Goal: Task Accomplishment & Management: Manage account settings

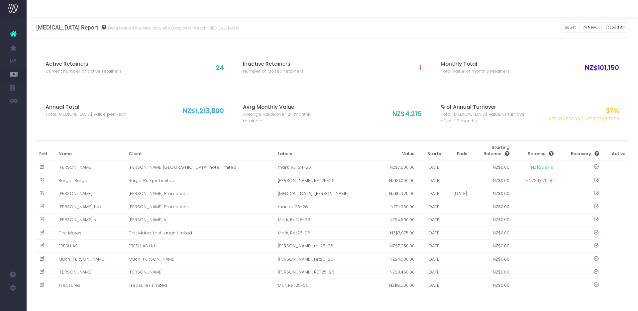
click at [559, 68] on div "NZ$101,150" at bounding box center [573, 68] width 89 height 10
click at [614, 27] on button "Load All" at bounding box center [614, 27] width 27 height 10
click at [161, 170] on td "[PERSON_NAME][GEOGRAPHIC_DATA] hotel limited" at bounding box center [200, 167] width 149 height 13
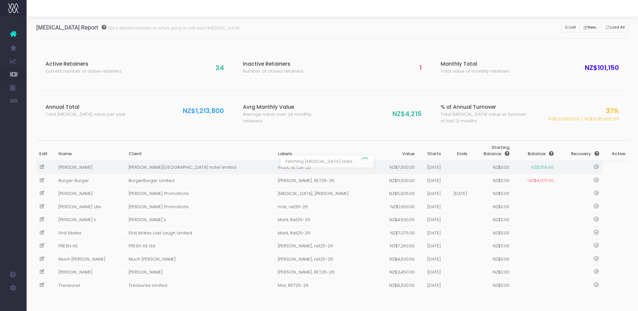
click at [161, 170] on div at bounding box center [319, 155] width 638 height 311
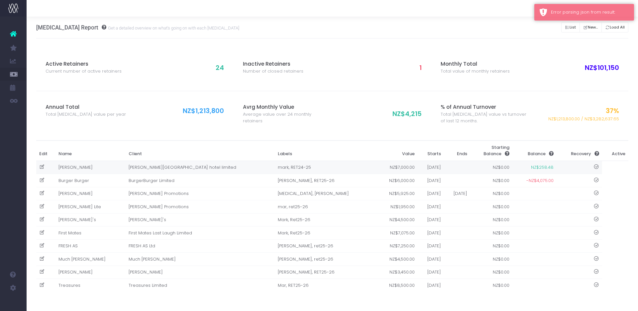
click at [103, 164] on td "[PERSON_NAME]" at bounding box center [90, 167] width 70 height 13
click at [126, 199] on td "[PERSON_NAME] Promotions" at bounding box center [200, 193] width 149 height 13
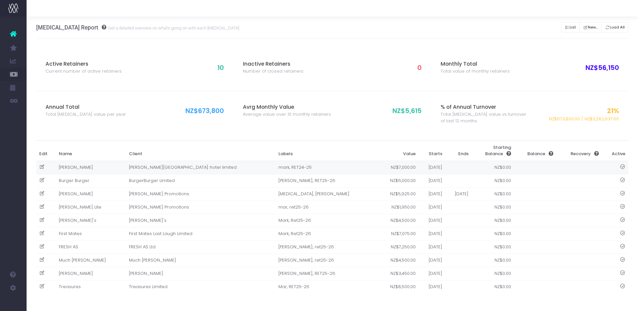
click at [77, 171] on td "[PERSON_NAME]" at bounding box center [90, 168] width 70 height 14
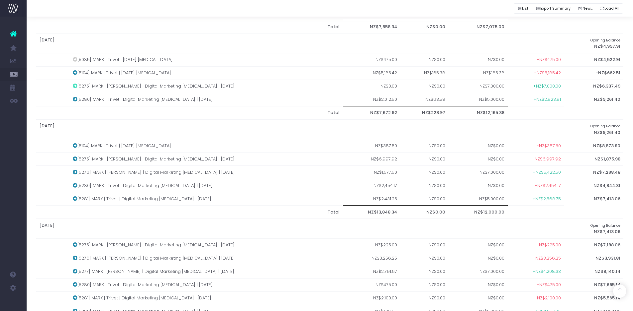
scroll to position [76, 0]
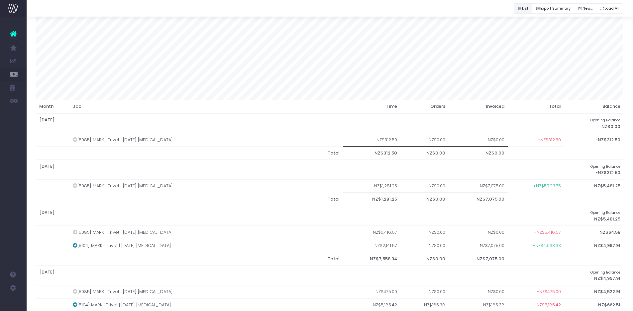
click at [524, 8] on button "List" at bounding box center [522, 8] width 19 height 10
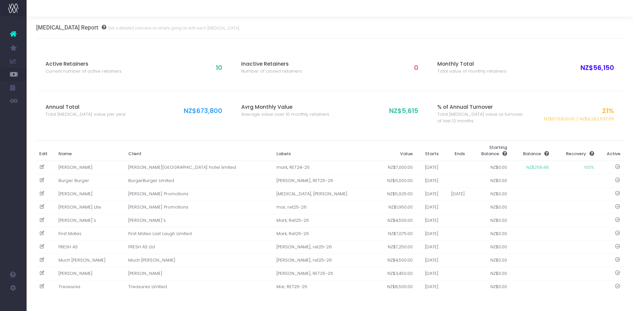
scroll to position [0, 0]
click at [42, 168] on icon at bounding box center [42, 167] width 6 height 6
type input "[PERSON_NAME]"
type input "[PERSON_NAME][GEOGRAPHIC_DATA] hotel limited"
type input "mark, RET24-25"
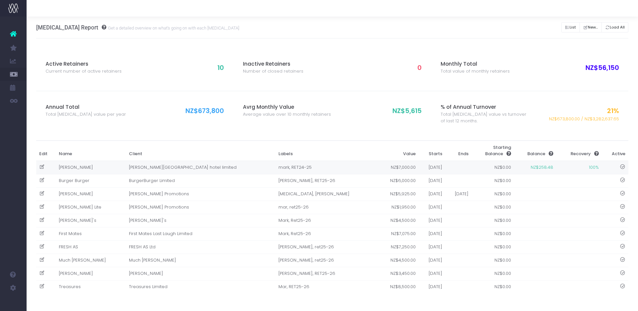
type input "7000"
type input "01-03-2025"
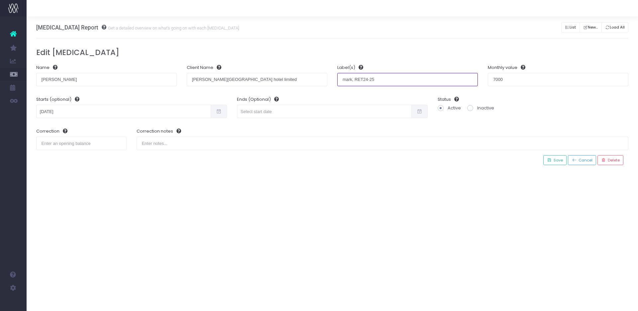
drag, startPoint x: 382, startPoint y: 82, endPoint x: 303, endPoint y: 80, distance: 78.7
click at [303, 80] on form "Name JW Marriott Client Name Albert Street hotel limited Label(s) mark, RET24-2…" at bounding box center [332, 107] width 602 height 96
type input "marriott"
click at [411, 47] on div "Active Retainers Current number of active retainers 10 Inactive Retainers Numbe…" at bounding box center [332, 107] width 592 height 136
click at [558, 159] on span "Save" at bounding box center [556, 161] width 11 height 6
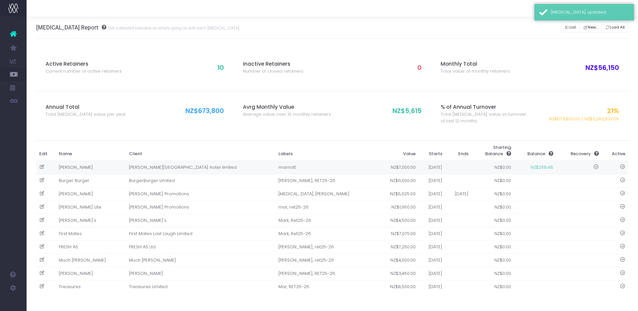
click at [100, 170] on td "[PERSON_NAME]" at bounding box center [90, 168] width 70 height 14
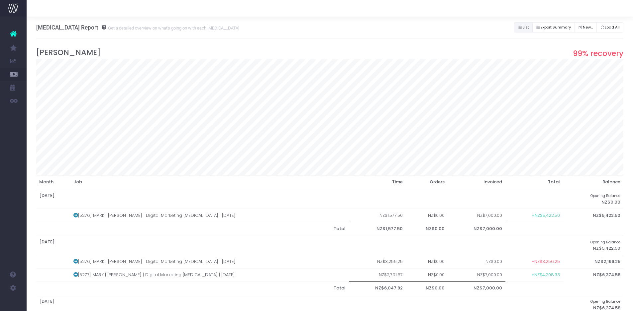
click at [518, 28] on icon "Button group with nested dropdown" at bounding box center [520, 28] width 5 height 0
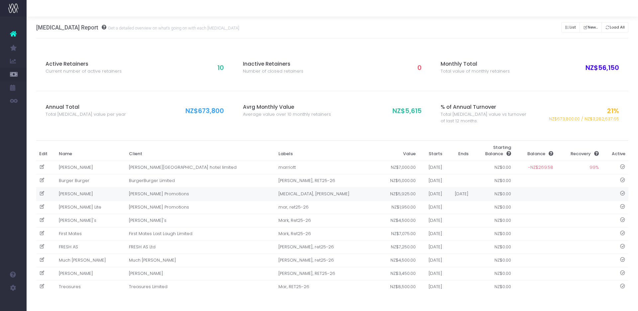
click at [76, 195] on td "[PERSON_NAME]" at bounding box center [90, 194] width 70 height 13
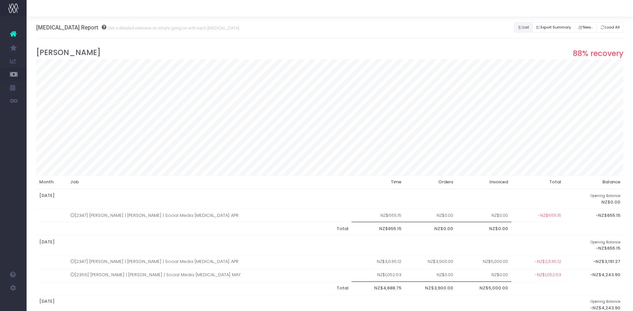
click at [518, 28] on icon "Button group with nested dropdown" at bounding box center [520, 28] width 5 height 0
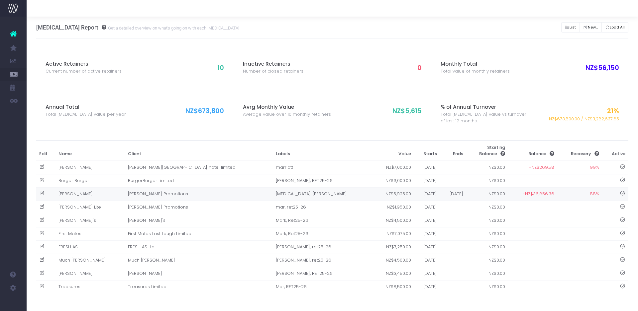
click at [41, 193] on icon at bounding box center [42, 194] width 6 height 6
type input "[PERSON_NAME]"
type input "[PERSON_NAME] Promotions"
type input "[MEDICAL_DATA], [PERSON_NAME]"
type input "5925"
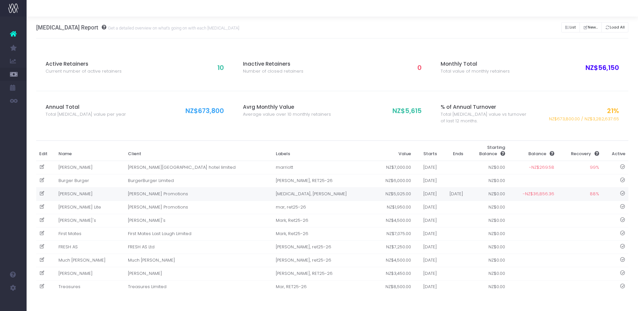
type input "01-03-2025"
type input "30-06-2025"
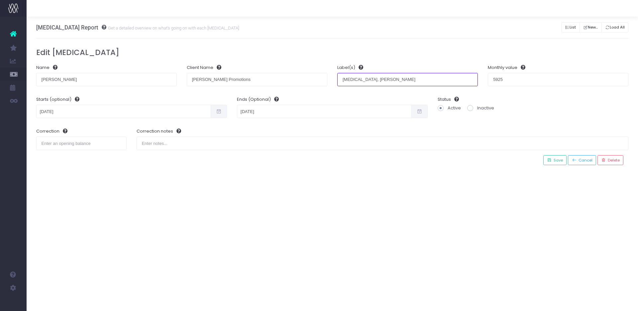
drag, startPoint x: 396, startPoint y: 81, endPoint x: 300, endPoint y: 77, distance: 96.0
click at [300, 77] on form "Name Dan Carter Client Name Carter Promotions Label(s) retainer, Mark Monthly v…" at bounding box center [332, 107] width 602 height 96
type input "RET25-26"
click at [557, 161] on span "Save" at bounding box center [556, 161] width 11 height 6
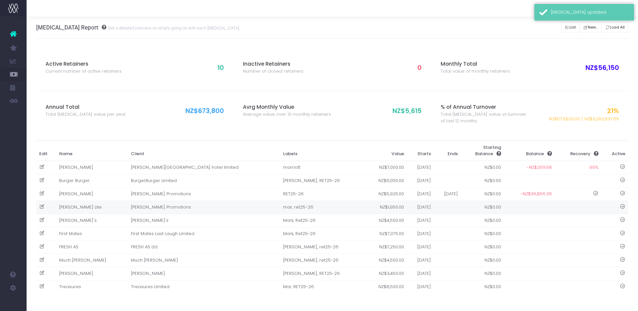
click at [42, 208] on icon at bounding box center [42, 207] width 6 height 6
type input "[PERSON_NAME] Lite"
type input "[PERSON_NAME] Promotions"
type input "mar, ret25-26"
type input "1950"
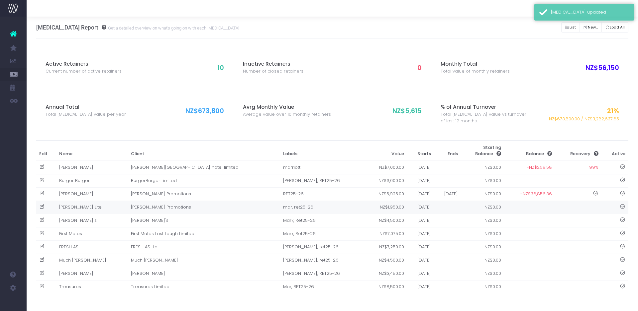
type input "01-07-2025"
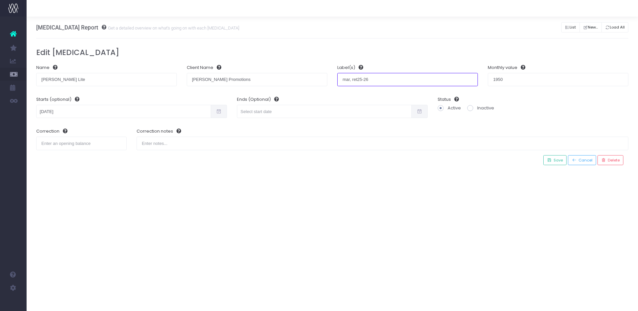
click at [347, 81] on input "mar, ret25-26" at bounding box center [407, 79] width 140 height 13
type input "lite, ret25-26"
click at [399, 52] on h3 "Edit Retainer" at bounding box center [332, 52] width 592 height 9
click at [559, 154] on div "Correction notes" at bounding box center [382, 139] width 502 height 32
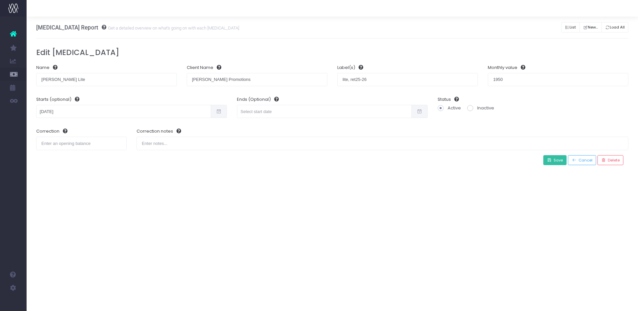
click at [559, 159] on span "Save" at bounding box center [556, 161] width 11 height 6
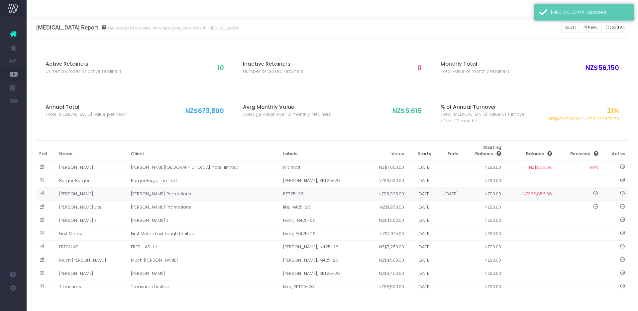
click at [83, 196] on td "[PERSON_NAME]" at bounding box center [92, 194] width 72 height 13
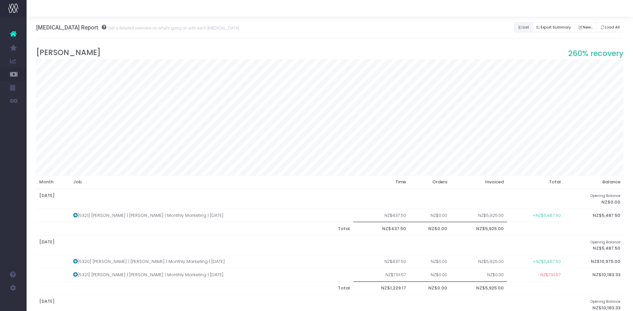
click at [522, 29] on button "List" at bounding box center [523, 27] width 19 height 10
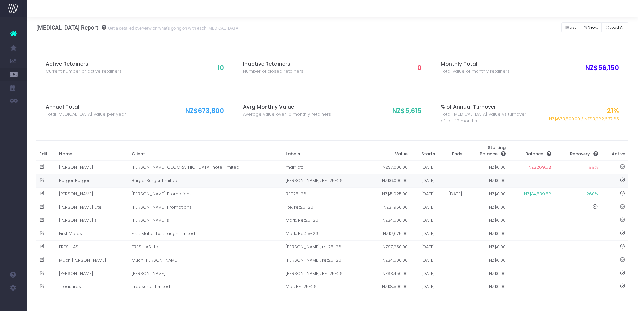
click at [97, 182] on td "Burger Burger" at bounding box center [92, 180] width 72 height 13
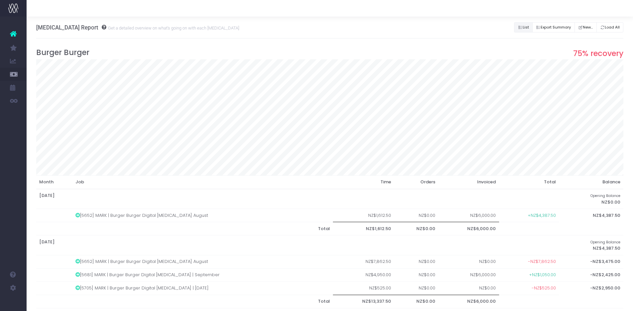
click at [520, 28] on button "List" at bounding box center [523, 27] width 19 height 10
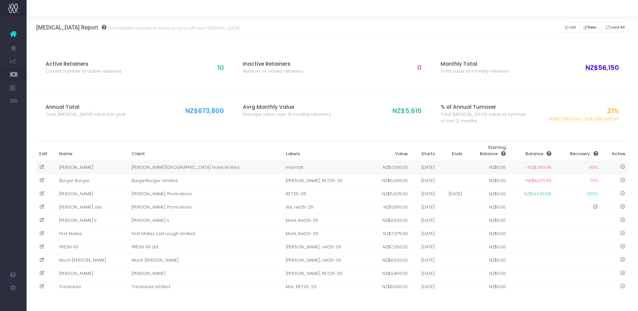
click at [91, 168] on td "[PERSON_NAME]" at bounding box center [92, 168] width 72 height 14
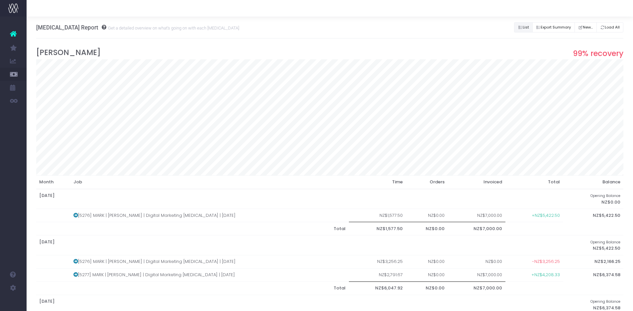
click at [518, 28] on icon "Button group with nested dropdown" at bounding box center [520, 28] width 5 height 0
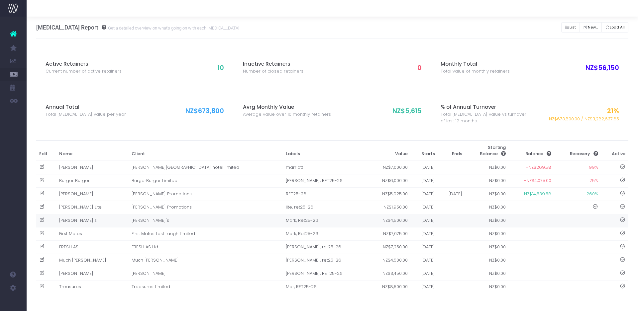
click at [80, 217] on td "[PERSON_NAME]'s" at bounding box center [92, 220] width 72 height 13
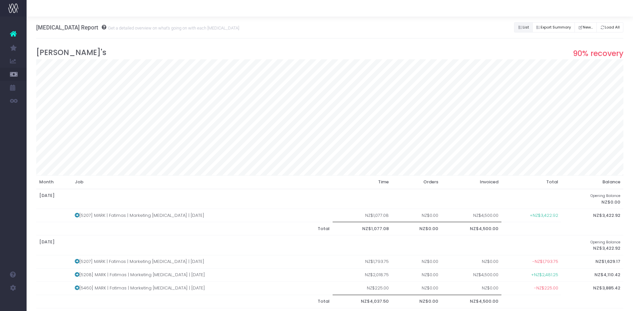
click at [517, 25] on button "List" at bounding box center [523, 27] width 19 height 10
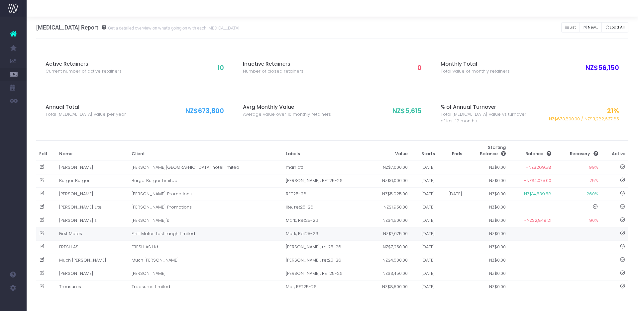
click at [74, 233] on td "First Mates" at bounding box center [92, 233] width 72 height 13
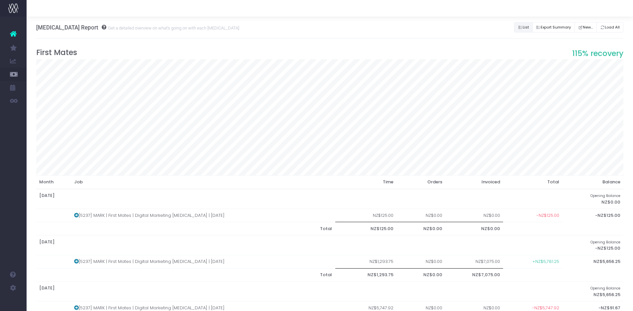
click at [521, 25] on button "List" at bounding box center [523, 27] width 19 height 10
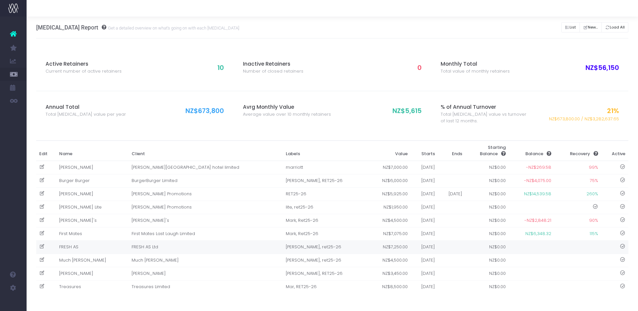
click at [78, 250] on td "FRESH AS" at bounding box center [92, 247] width 72 height 13
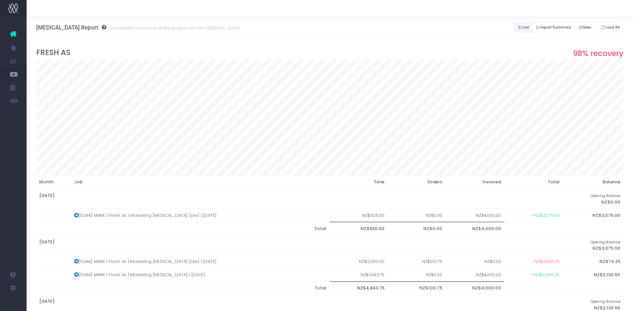
click at [518, 26] on button "List" at bounding box center [523, 27] width 19 height 10
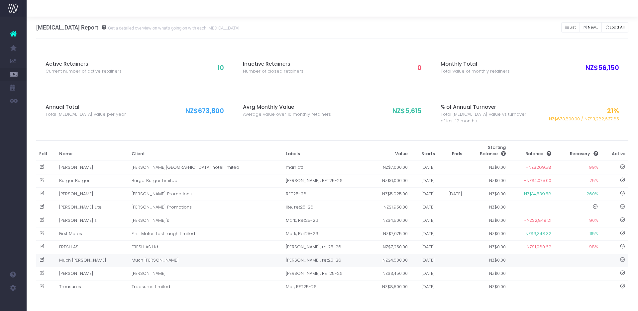
click at [74, 260] on td "Much [PERSON_NAME]" at bounding box center [92, 260] width 72 height 13
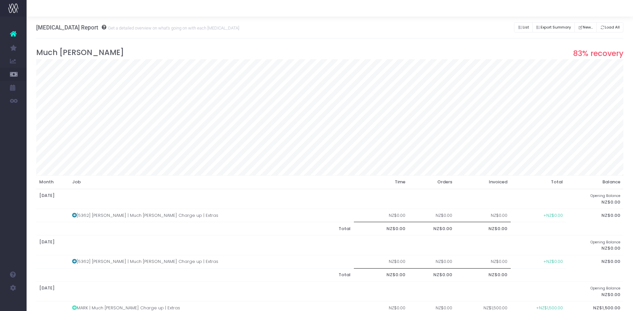
click at [181, 184] on th "Job" at bounding box center [211, 183] width 285 height 14
click at [518, 28] on icon "Button group with nested dropdown" at bounding box center [520, 28] width 5 height 0
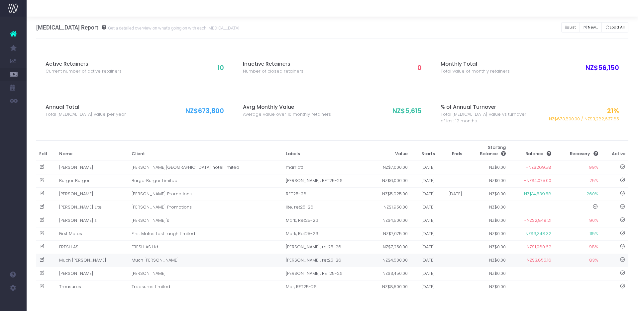
click at [41, 261] on icon at bounding box center [42, 260] width 6 height 6
type input "Much [PERSON_NAME]"
type input "[PERSON_NAME], ret25-26"
type input "4500"
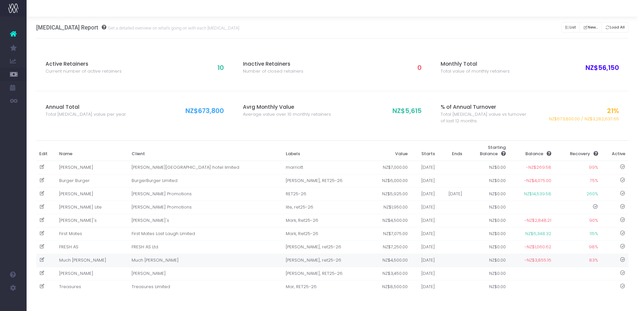
type input "01-06-2025"
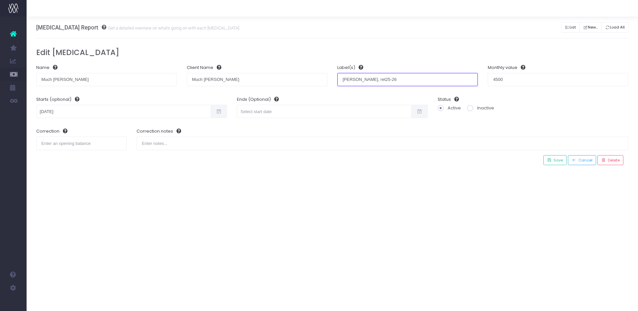
drag, startPoint x: 355, startPoint y: 79, endPoint x: 312, endPoint y: 78, distance: 42.8
click at [312, 78] on form "Name Much Moore Client Name Much Moore Label(s) Mark, ret25-26 Monthly value 45…" at bounding box center [332, 107] width 602 height 96
type input "ret25-26"
click at [551, 161] on icon at bounding box center [549, 161] width 5 height 6
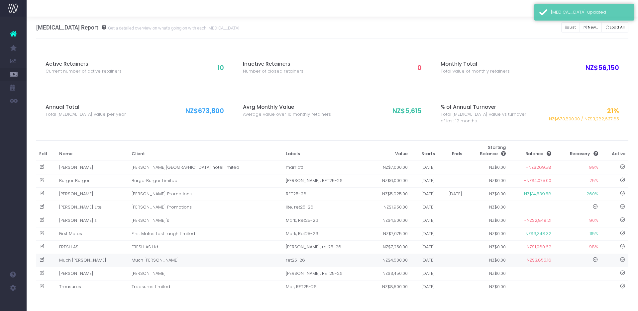
click at [76, 259] on td "Much [PERSON_NAME]" at bounding box center [92, 260] width 72 height 13
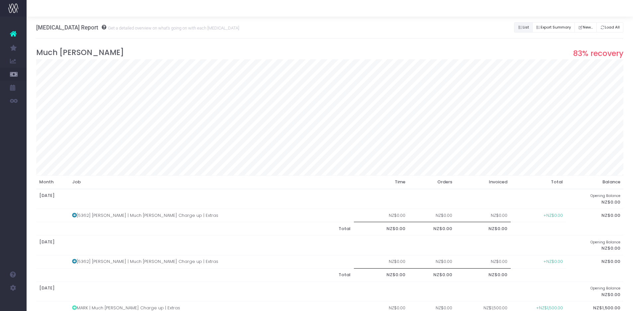
click at [522, 27] on button "List" at bounding box center [523, 27] width 19 height 10
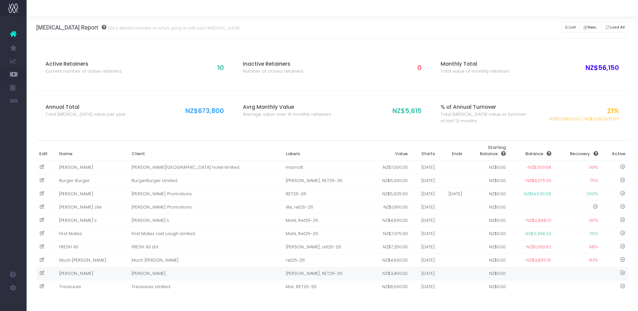
click at [67, 278] on td "[PERSON_NAME]" at bounding box center [92, 273] width 72 height 13
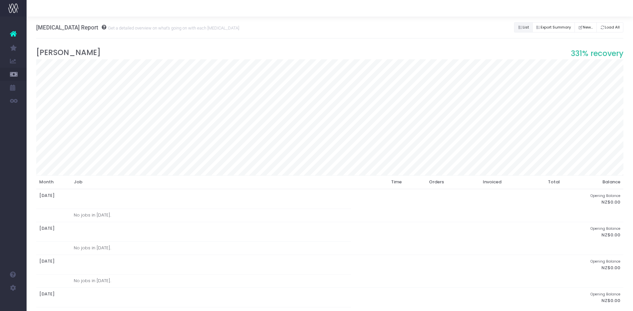
click at [521, 26] on button "List" at bounding box center [523, 27] width 19 height 10
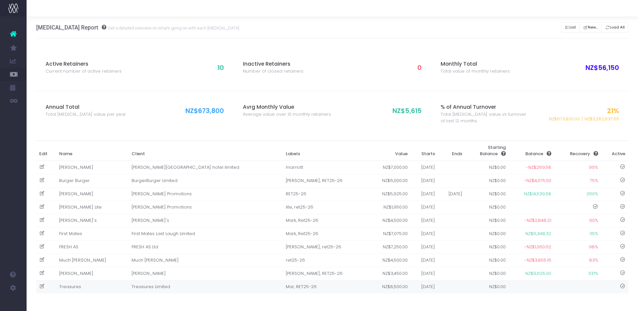
click at [77, 286] on td "Treasures" at bounding box center [92, 287] width 72 height 13
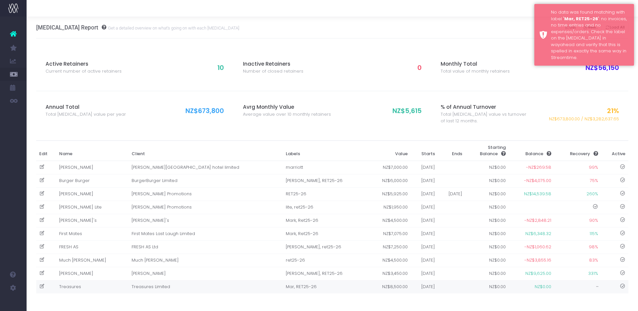
click at [42, 287] on icon at bounding box center [42, 287] width 6 height 6
type input "Treasures"
type input "Treasures Limited"
type input "Mar, RET25-26"
type input "8500"
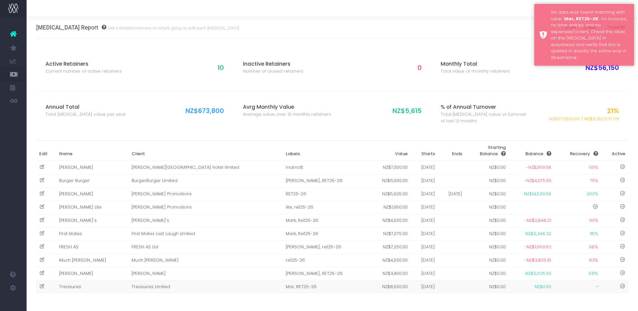
type input "01-04-2025"
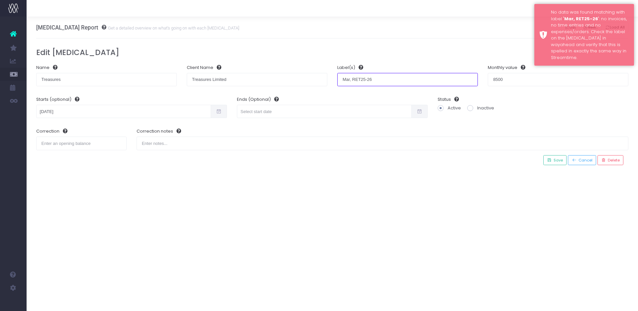
drag, startPoint x: 351, startPoint y: 80, endPoint x: 323, endPoint y: 81, distance: 28.3
click at [323, 81] on form "Name Treasures Client Name Treasures Limited Label(s) Mar, RET25-26 Monthly val…" at bounding box center [332, 107] width 602 height 96
type input "RET25-26"
click at [561, 162] on span "Save" at bounding box center [556, 161] width 11 height 6
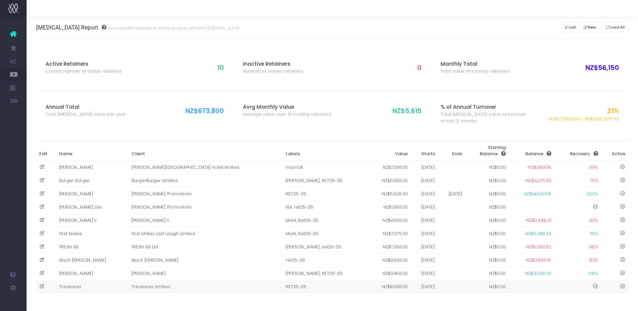
click at [96, 283] on td "Treasures" at bounding box center [92, 287] width 72 height 13
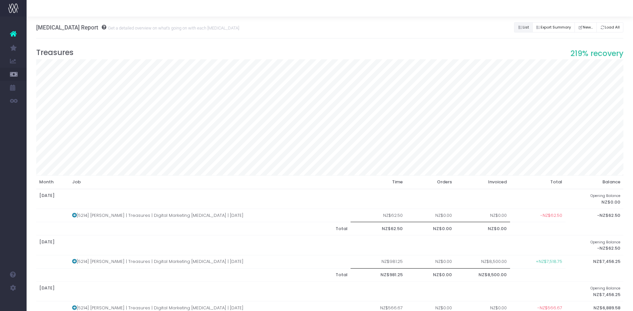
click at [525, 29] on button "List" at bounding box center [523, 27] width 19 height 10
